Goal: Task Accomplishment & Management: Use online tool/utility

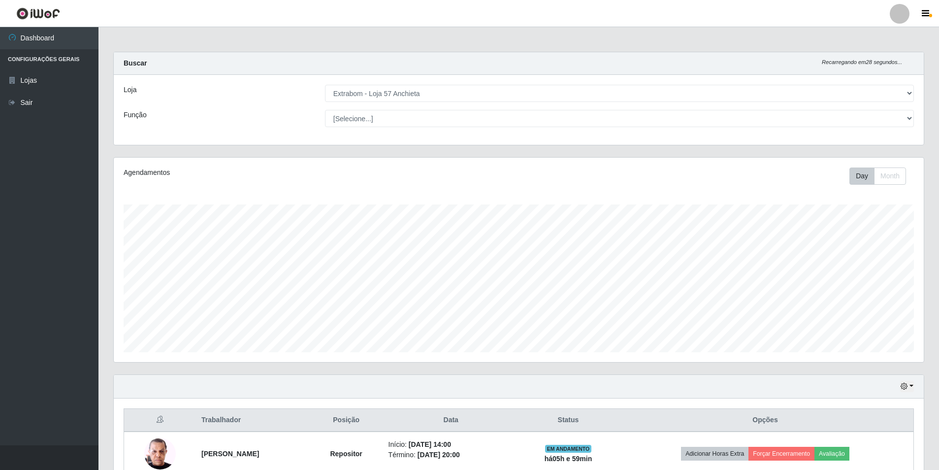
select select "470"
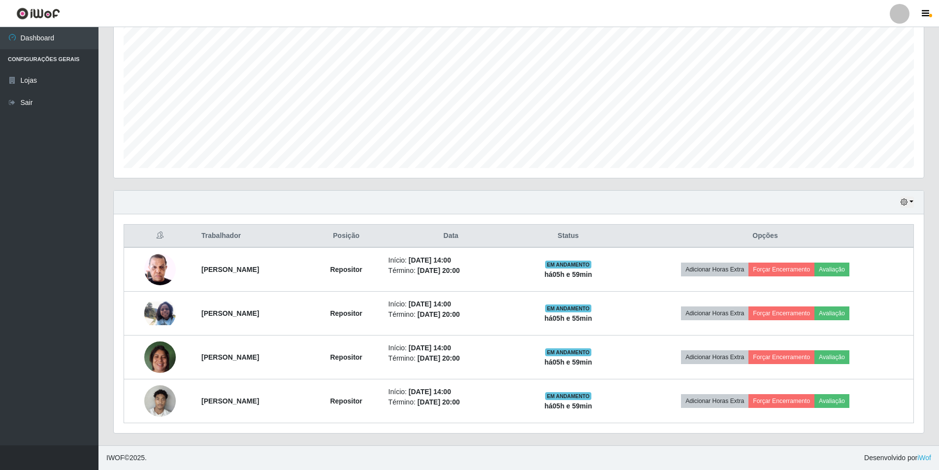
scroll to position [204, 810]
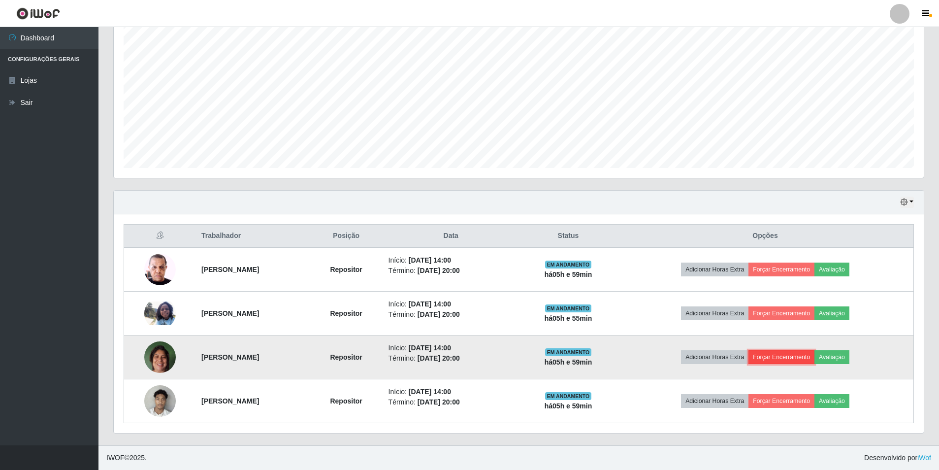
click at [786, 358] on button "Forçar Encerramento" at bounding box center [782, 357] width 66 height 14
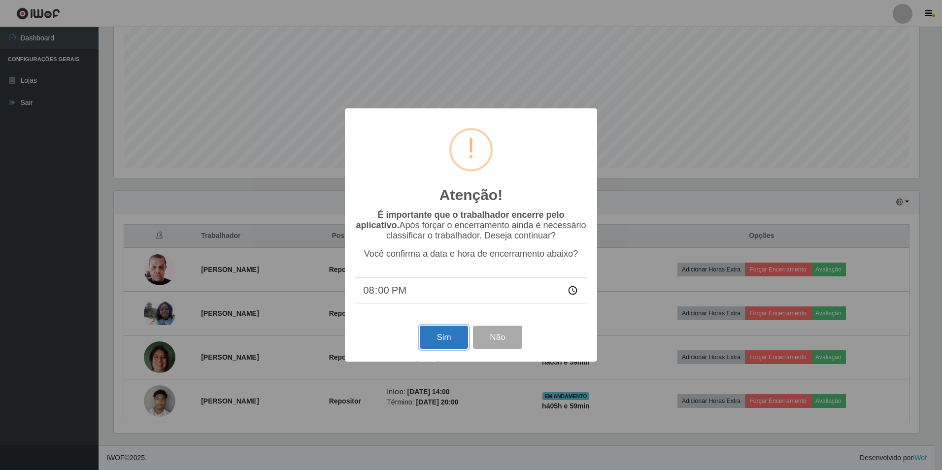
click at [444, 341] on button "Sim" at bounding box center [444, 337] width 48 height 23
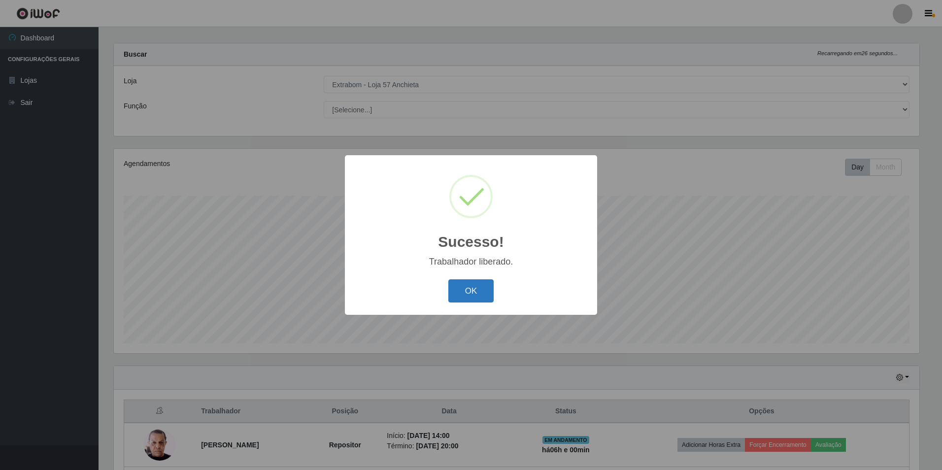
click at [488, 290] on button "OK" at bounding box center [471, 290] width 46 height 23
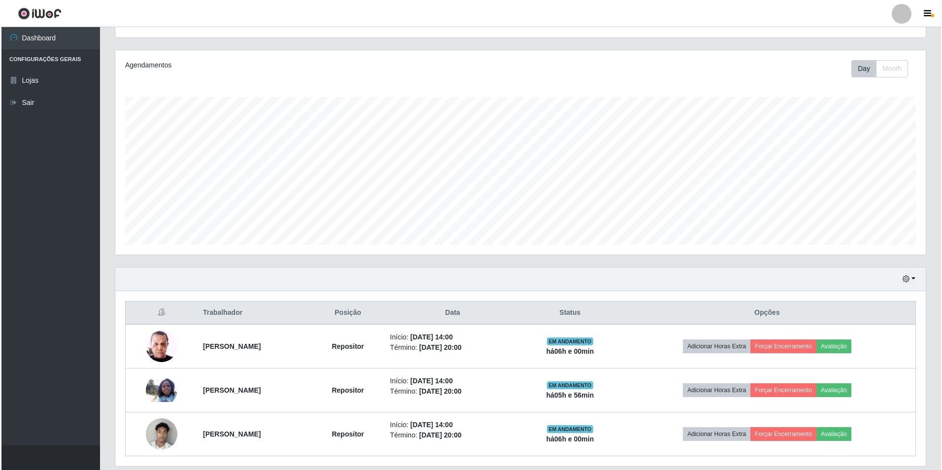
scroll to position [140, 0]
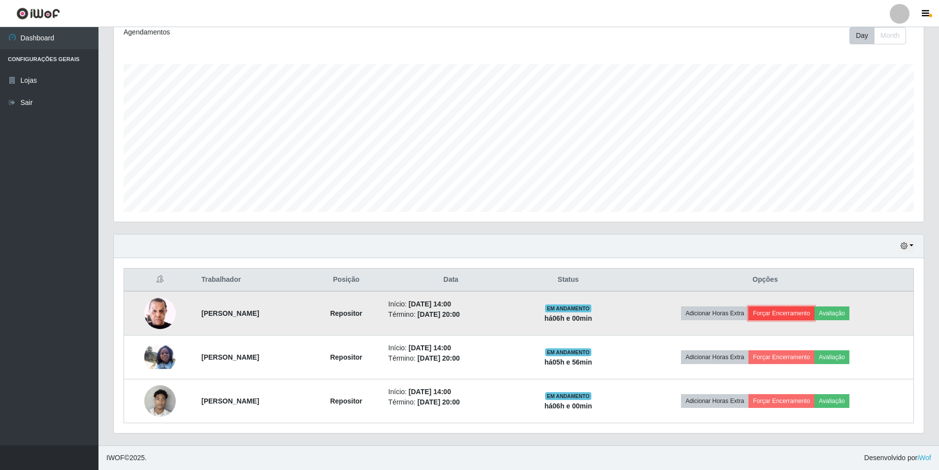
click at [806, 313] on button "Forçar Encerramento" at bounding box center [782, 313] width 66 height 14
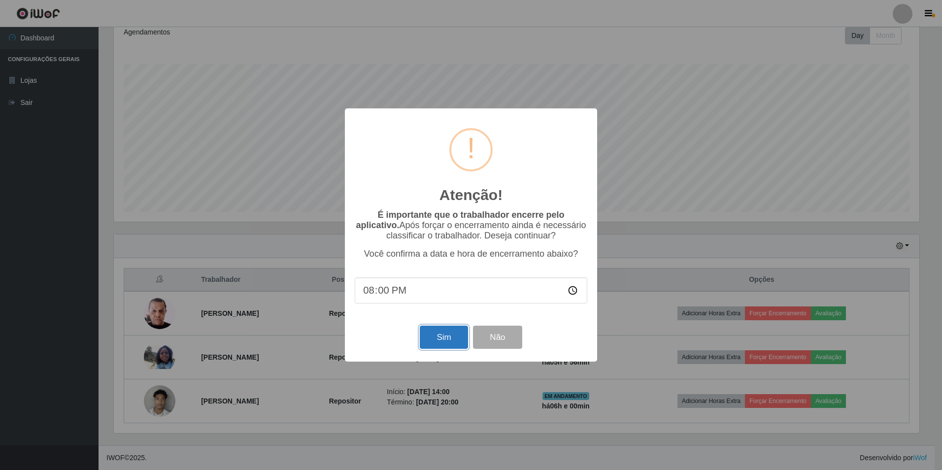
click at [449, 334] on button "Sim" at bounding box center [444, 337] width 48 height 23
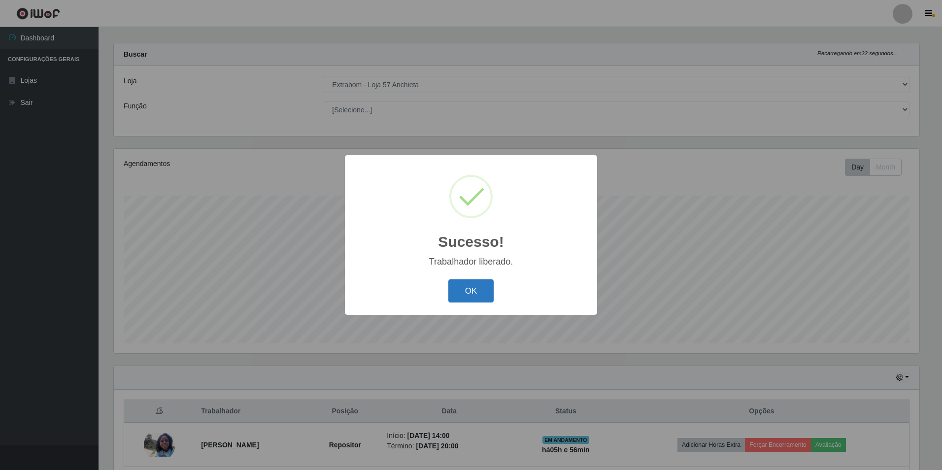
click at [473, 294] on button "OK" at bounding box center [471, 290] width 46 height 23
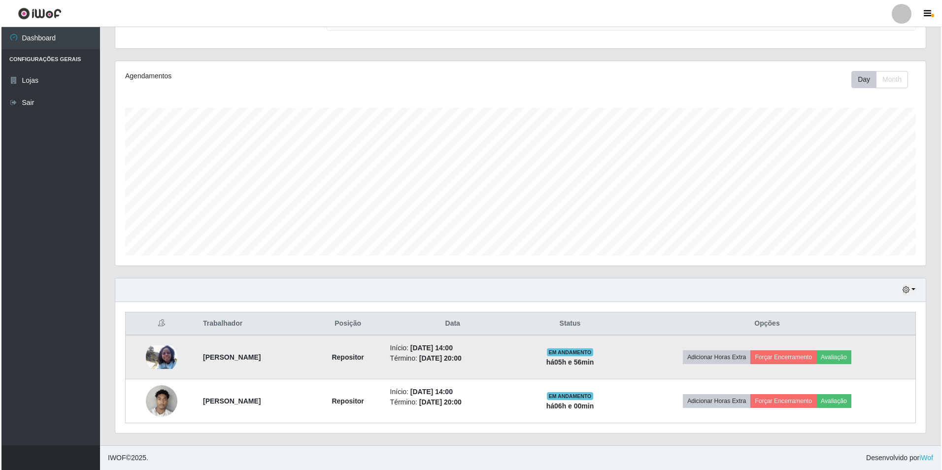
scroll to position [47, 0]
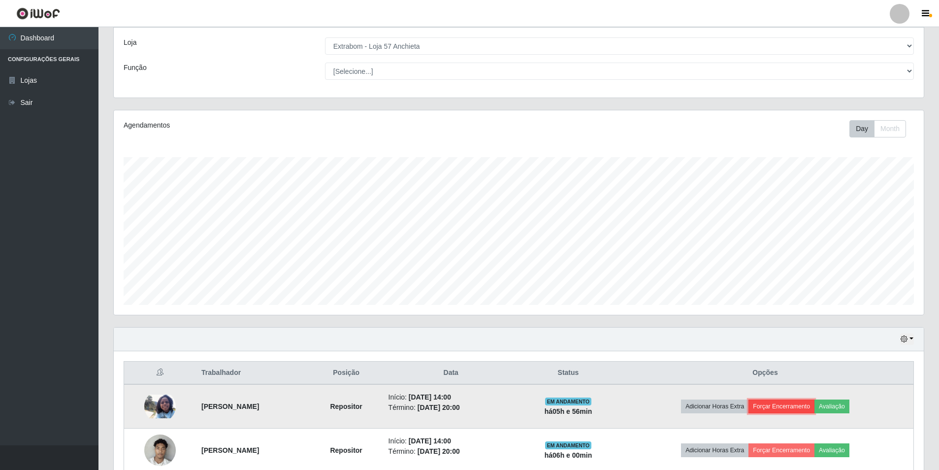
click at [782, 409] on button "Forçar Encerramento" at bounding box center [782, 406] width 66 height 14
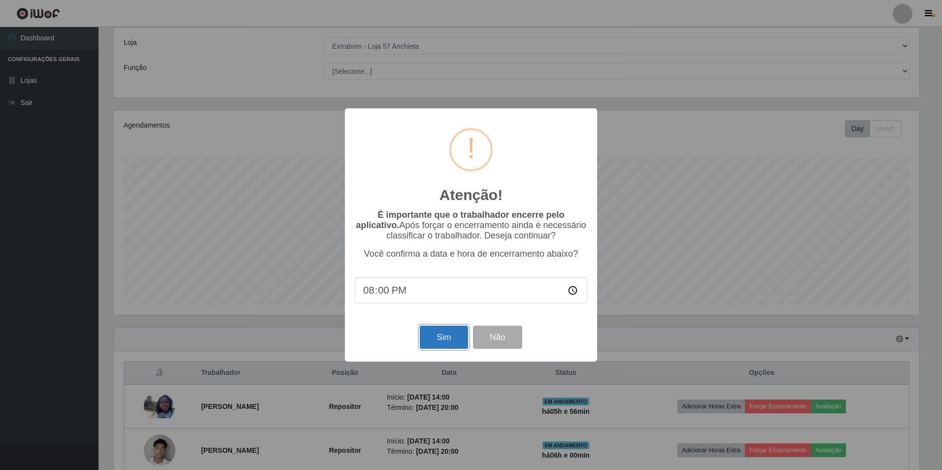
click at [449, 345] on button "Sim" at bounding box center [444, 337] width 48 height 23
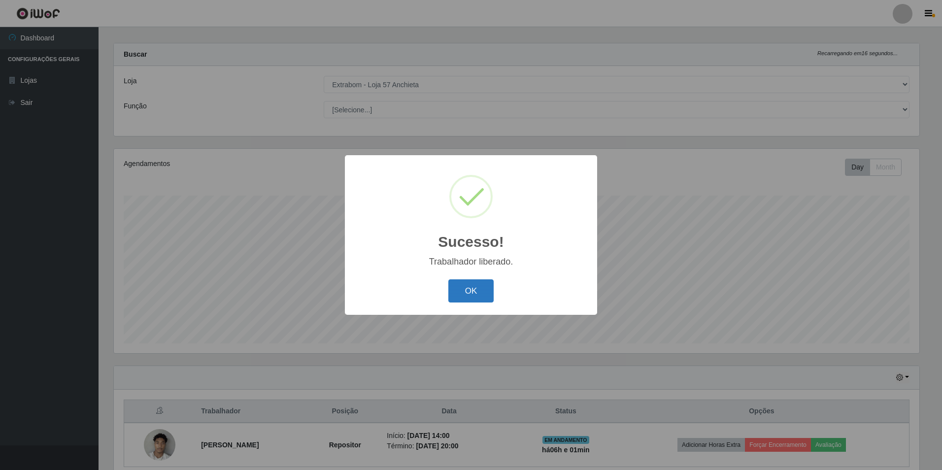
click at [482, 287] on button "OK" at bounding box center [471, 290] width 46 height 23
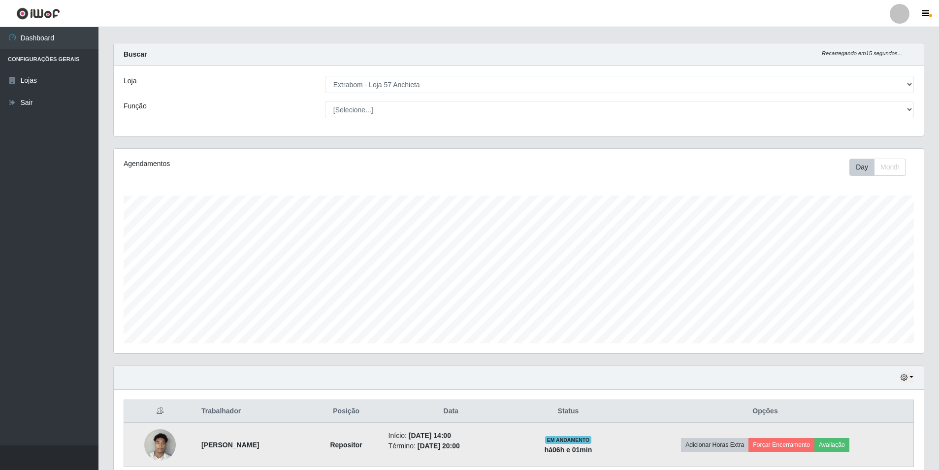
scroll to position [53, 0]
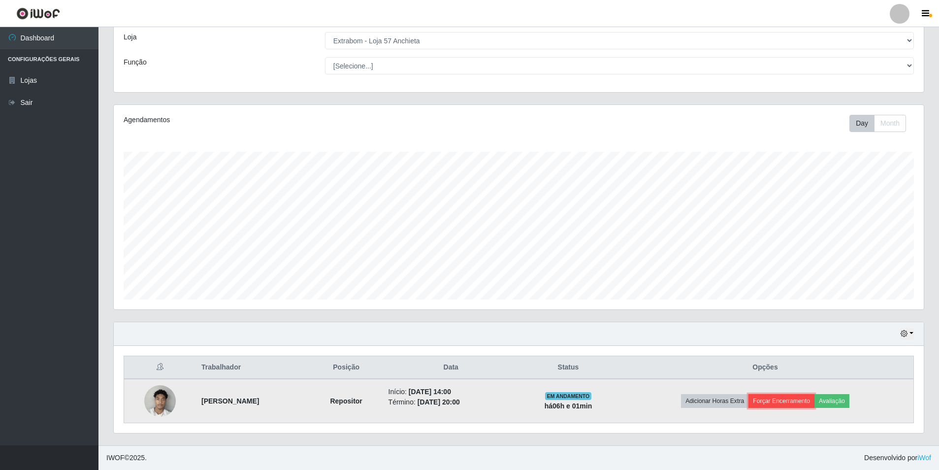
click at [791, 401] on button "Forçar Encerramento" at bounding box center [782, 401] width 66 height 14
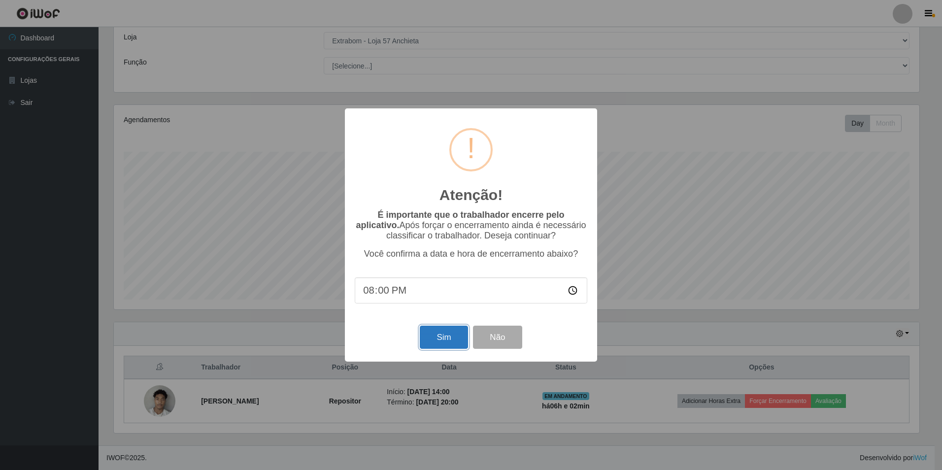
click at [436, 338] on button "Sim" at bounding box center [444, 337] width 48 height 23
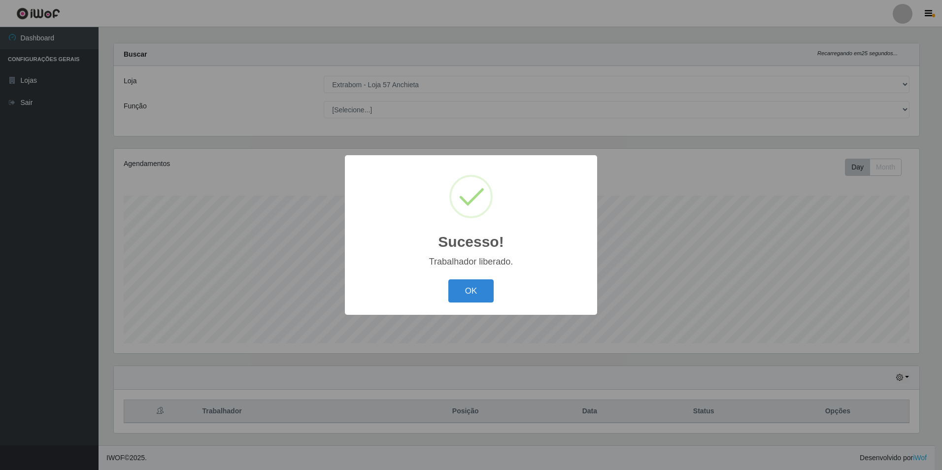
click at [488, 276] on div "Sucesso! × Trabalhador liberado. OK Cancel" at bounding box center [471, 235] width 252 height 160
click at [484, 287] on button "OK" at bounding box center [471, 290] width 46 height 23
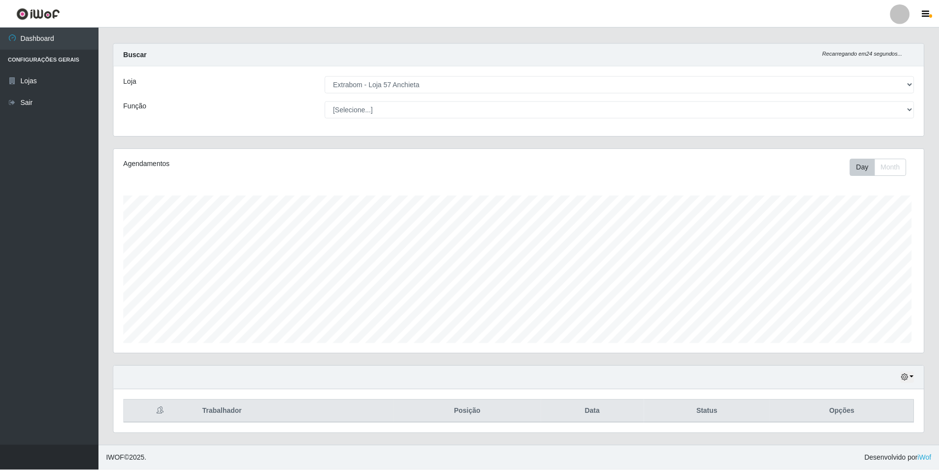
scroll to position [204, 810]
